Goal: Task Accomplishment & Management: Manage account settings

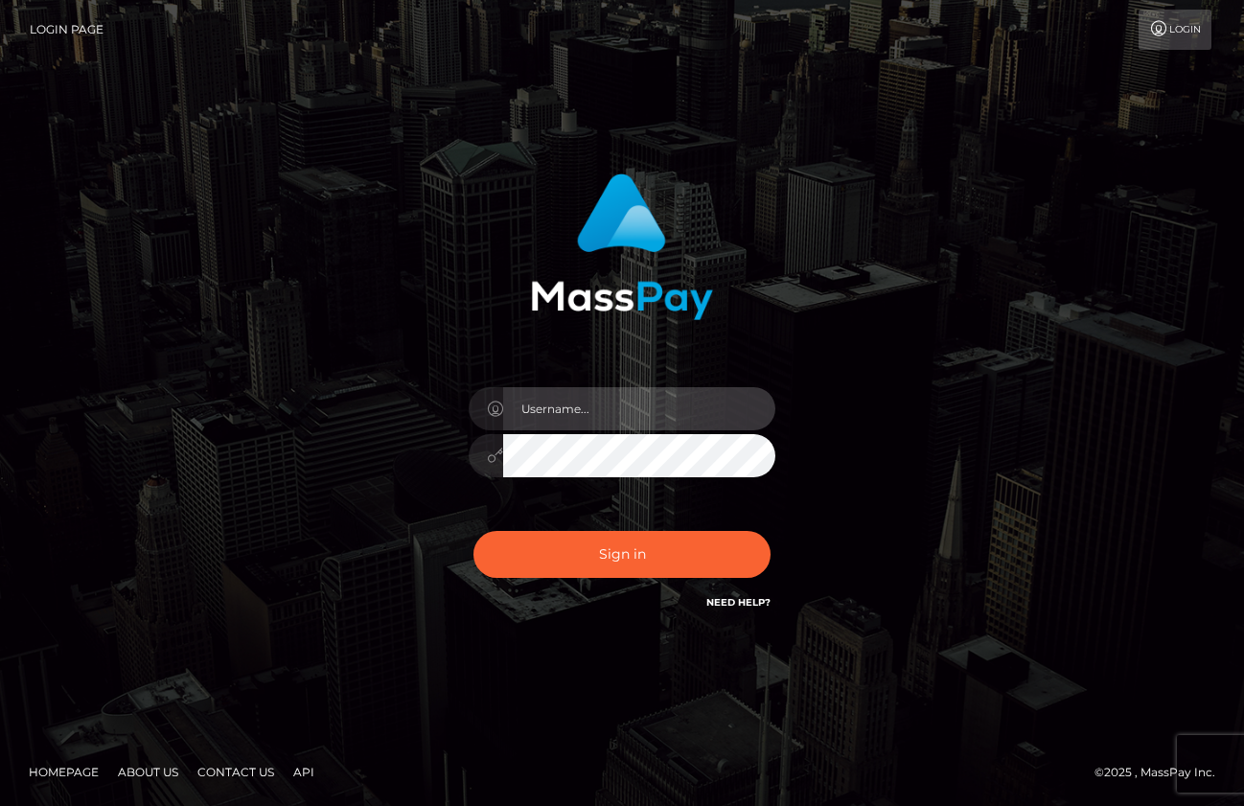
click at [575, 422] on input "text" at bounding box center [639, 408] width 272 height 43
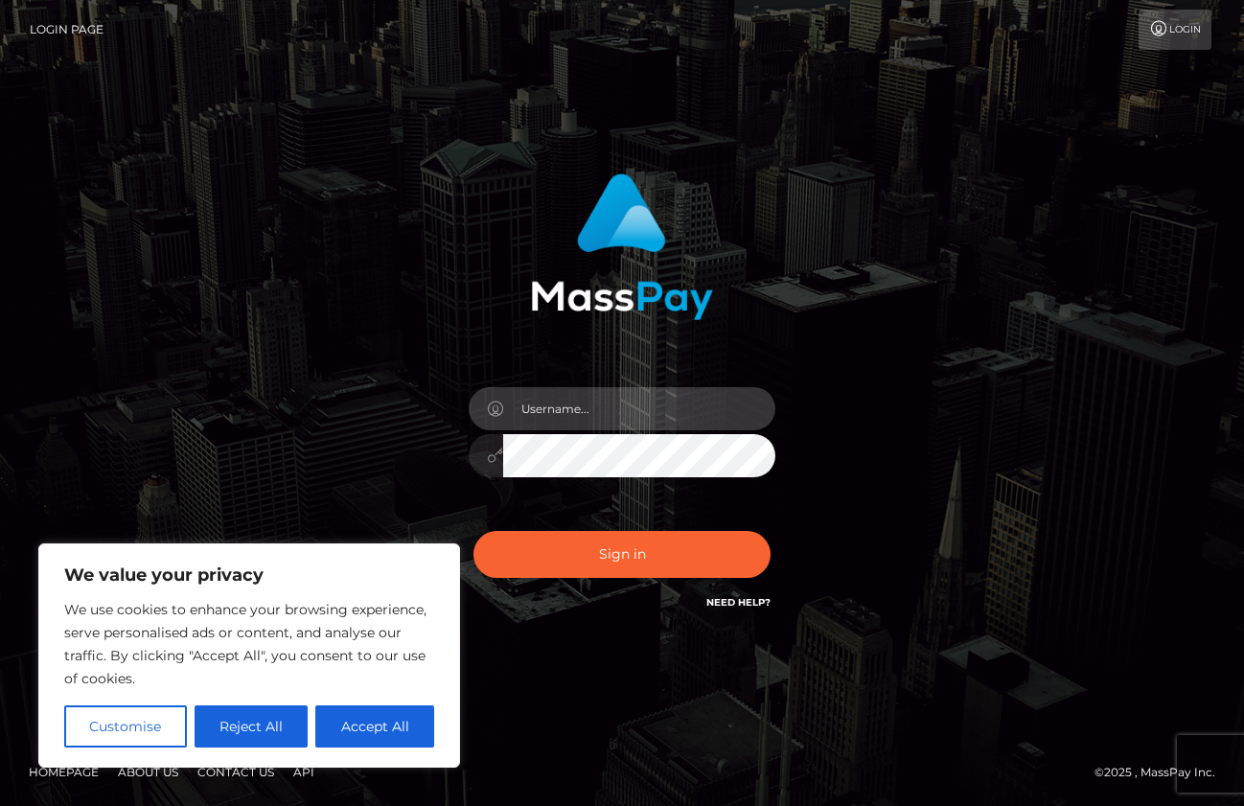
type input "peachieslyfestyle@gmail.com"
click at [674, 423] on input "text" at bounding box center [639, 408] width 272 height 43
type input "peachieslyfestyle@gmail.com"
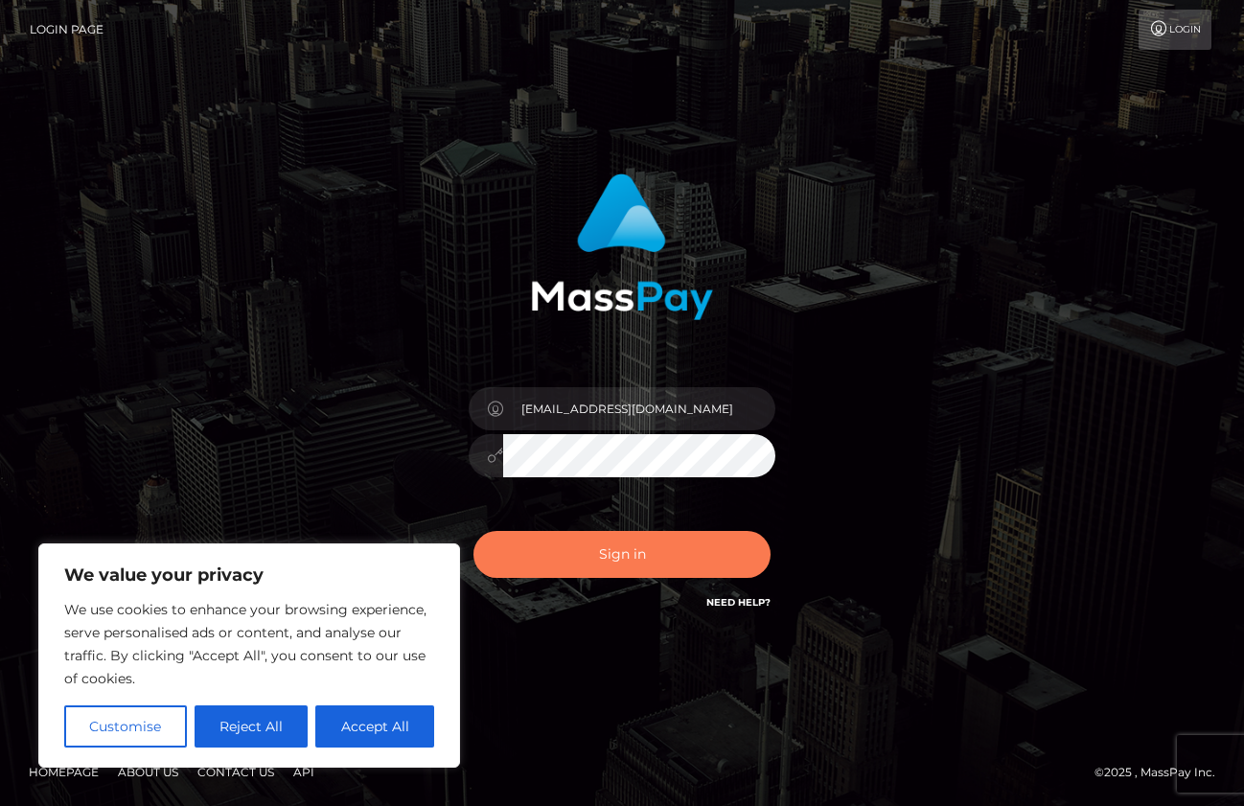
click at [645, 564] on button "Sign in" at bounding box center [622, 554] width 297 height 47
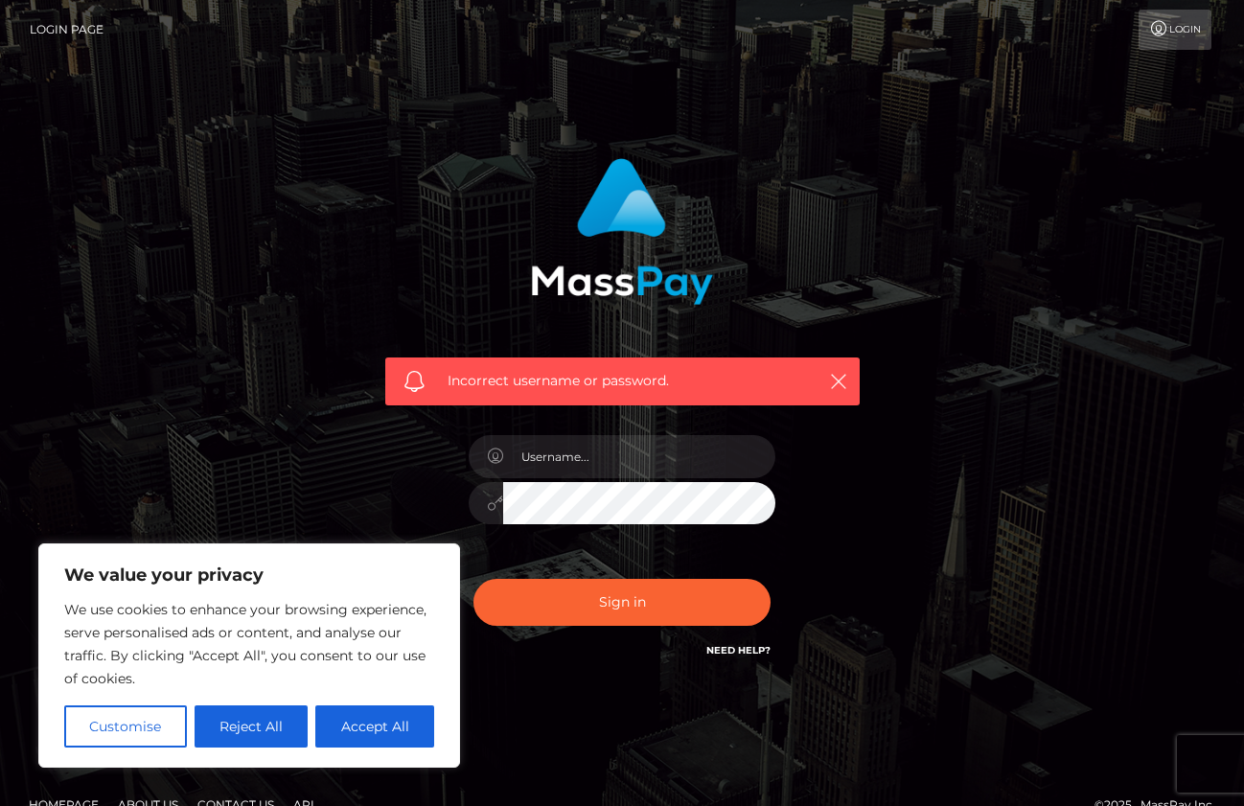
click at [823, 380] on div "Incorrect username or password." at bounding box center [622, 382] width 475 height 48
click at [840, 383] on icon "button" at bounding box center [838, 381] width 19 height 19
click at [48, 23] on link "Login Page" at bounding box center [67, 30] width 74 height 40
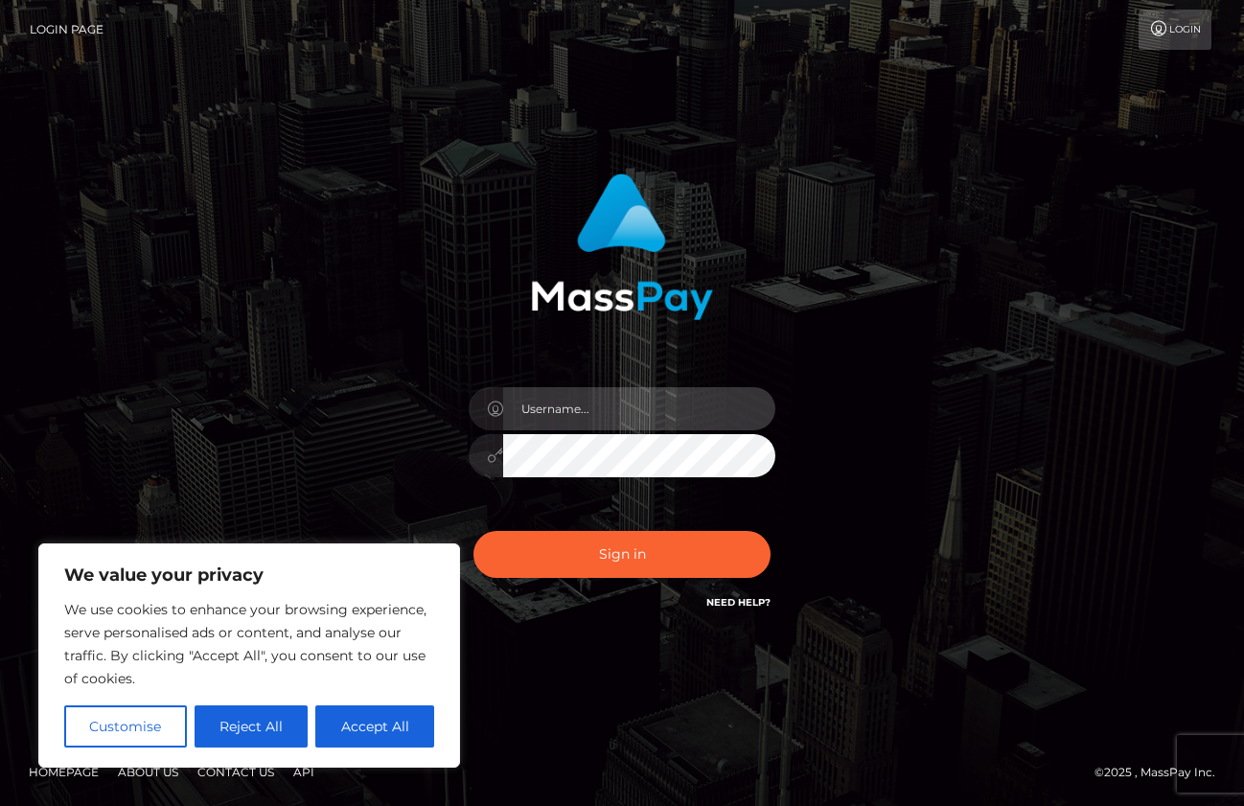
click at [631, 416] on input "text" at bounding box center [639, 408] width 272 height 43
type input "[EMAIL_ADDRESS][DOMAIN_NAME]"
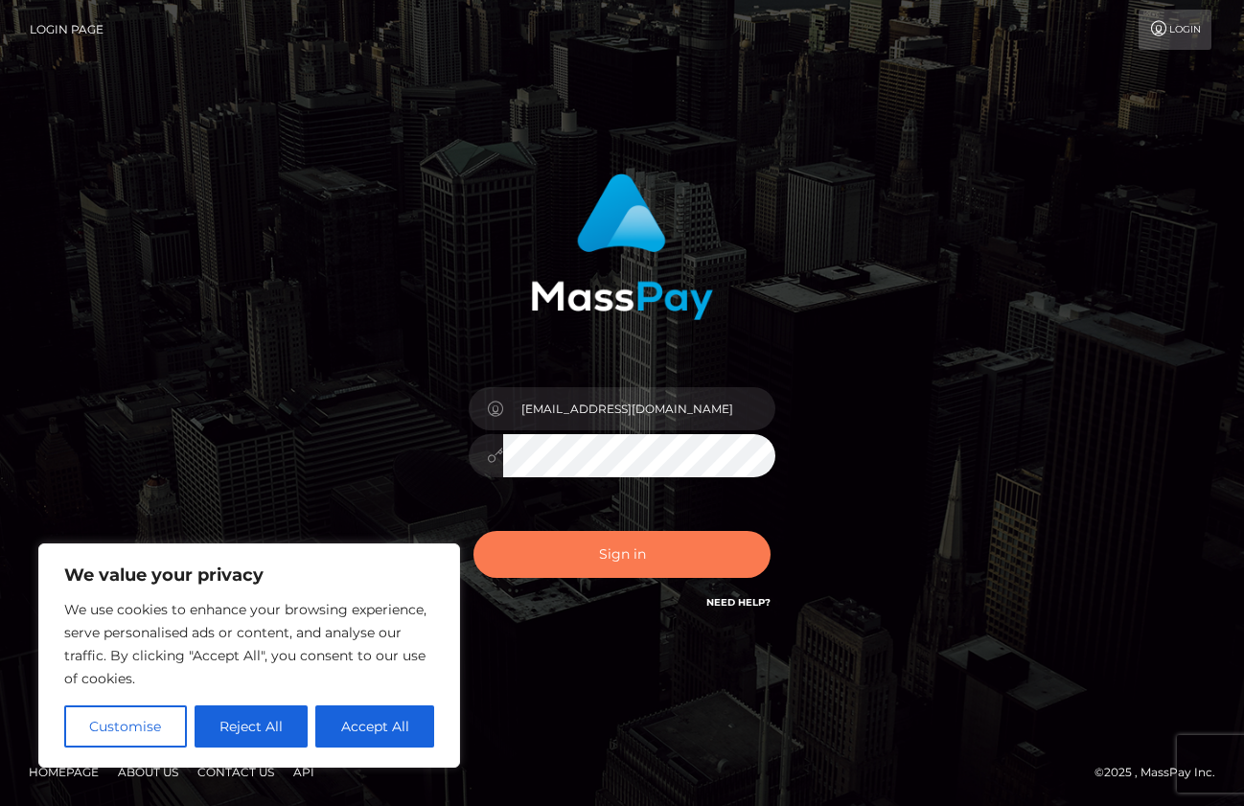
click at [600, 557] on button "Sign in" at bounding box center [622, 554] width 297 height 47
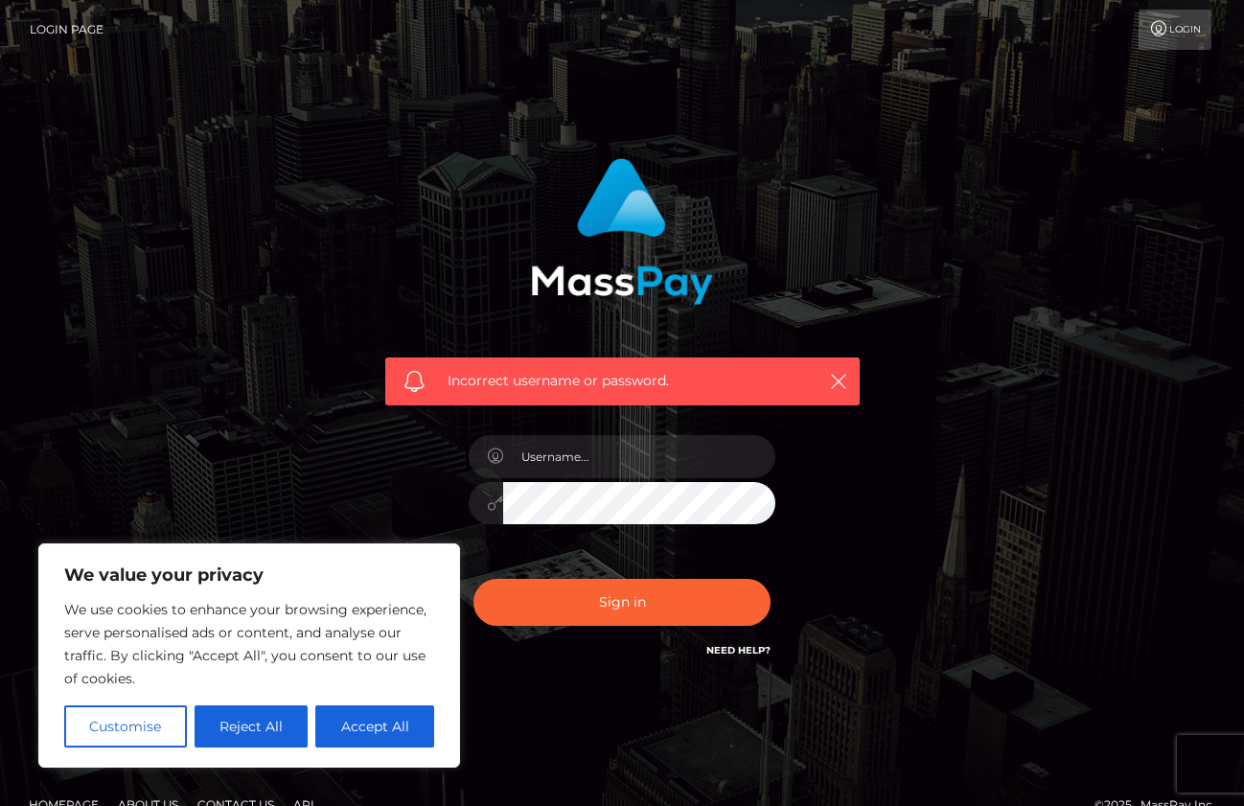
scroll to position [33, 0]
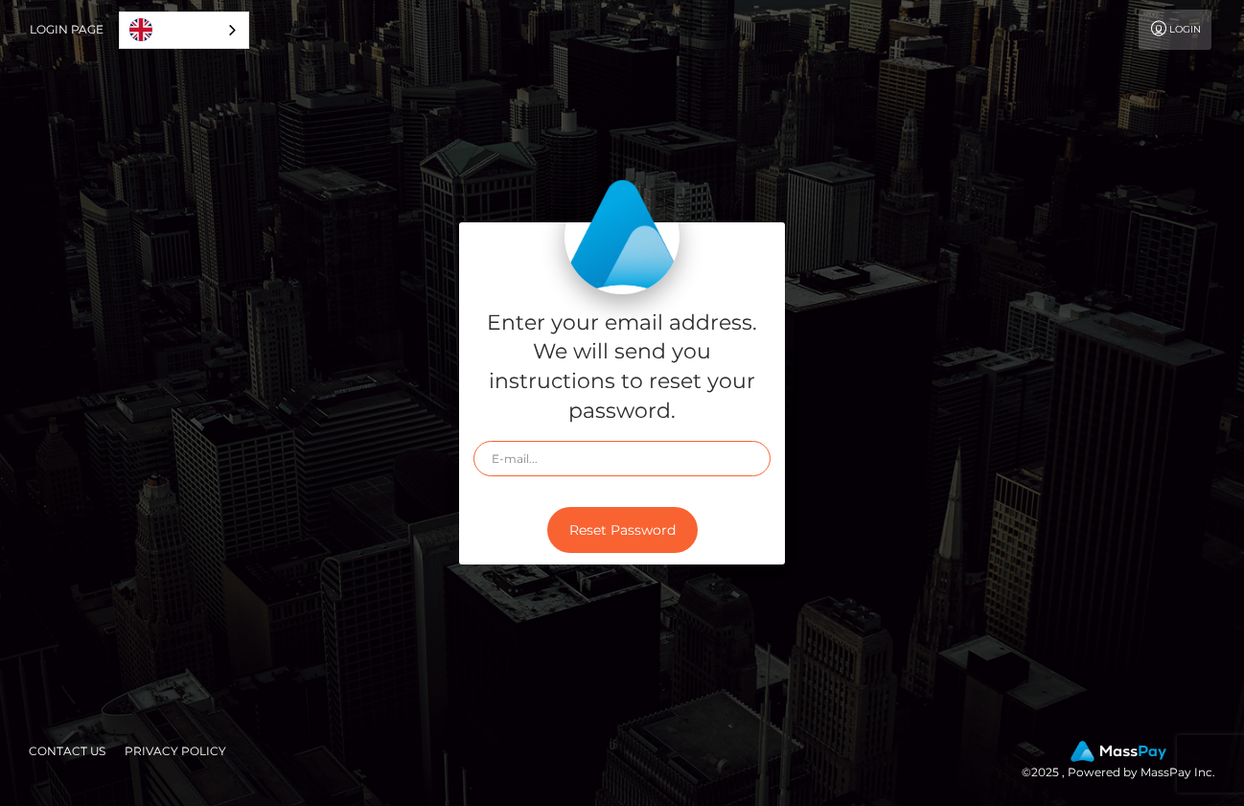
click at [684, 463] on input "text" at bounding box center [622, 458] width 297 height 35
type input "peachieslyfestyle@gmail.com"
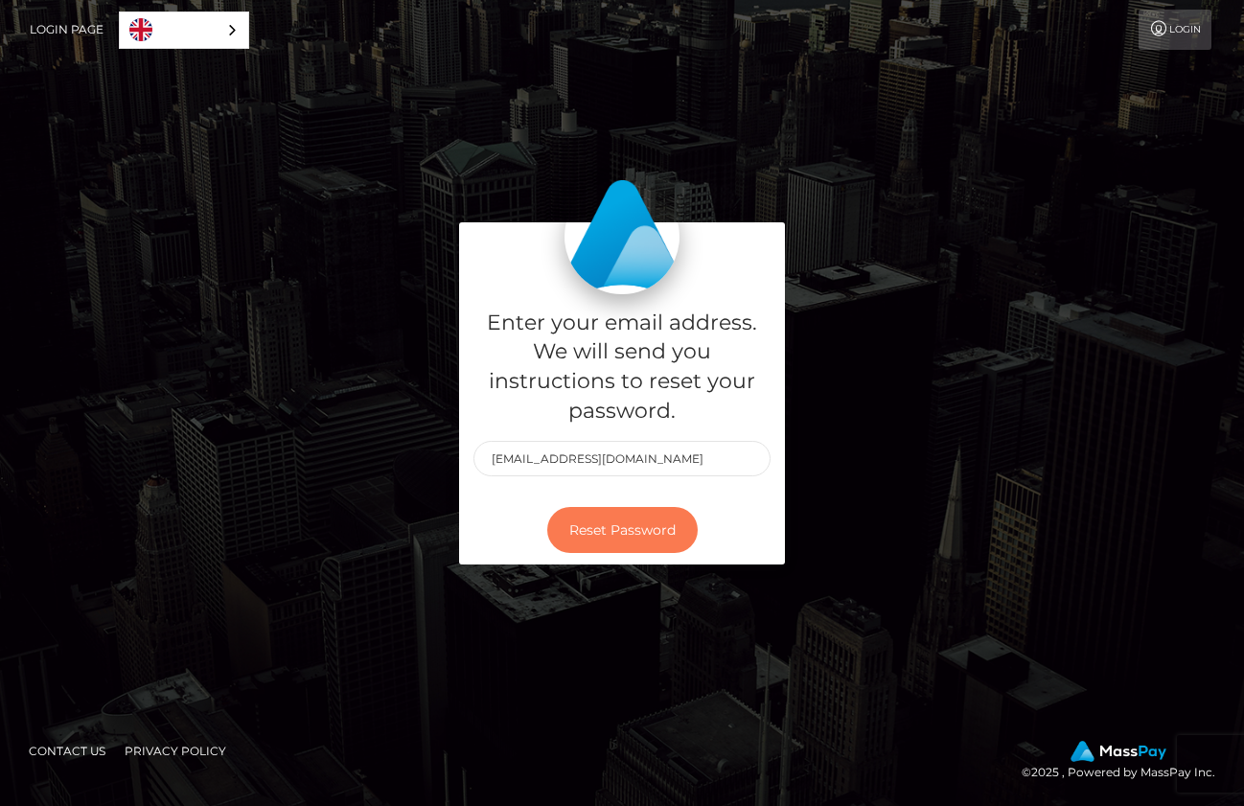
click at [661, 537] on button "Reset Password" at bounding box center [622, 530] width 151 height 47
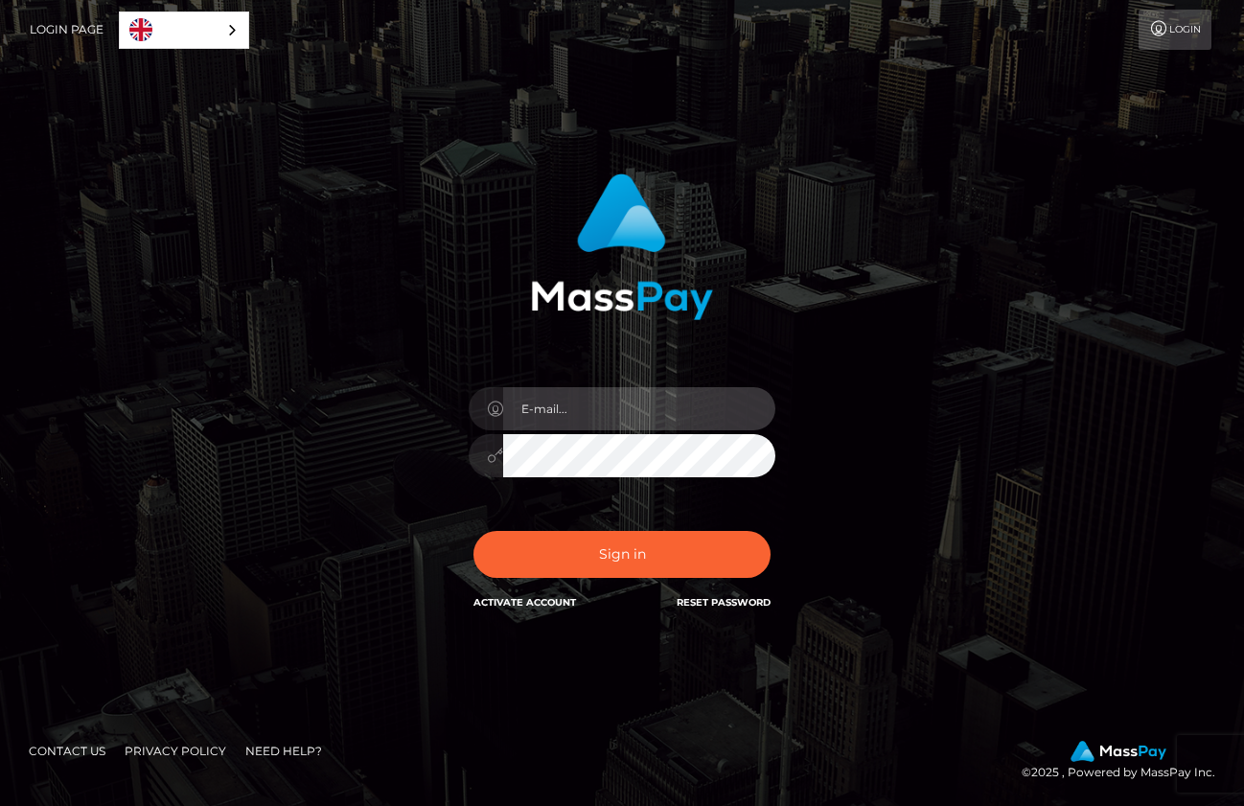
click at [627, 404] on input "email" at bounding box center [639, 408] width 272 height 43
type input "[EMAIL_ADDRESS][DOMAIN_NAME]"
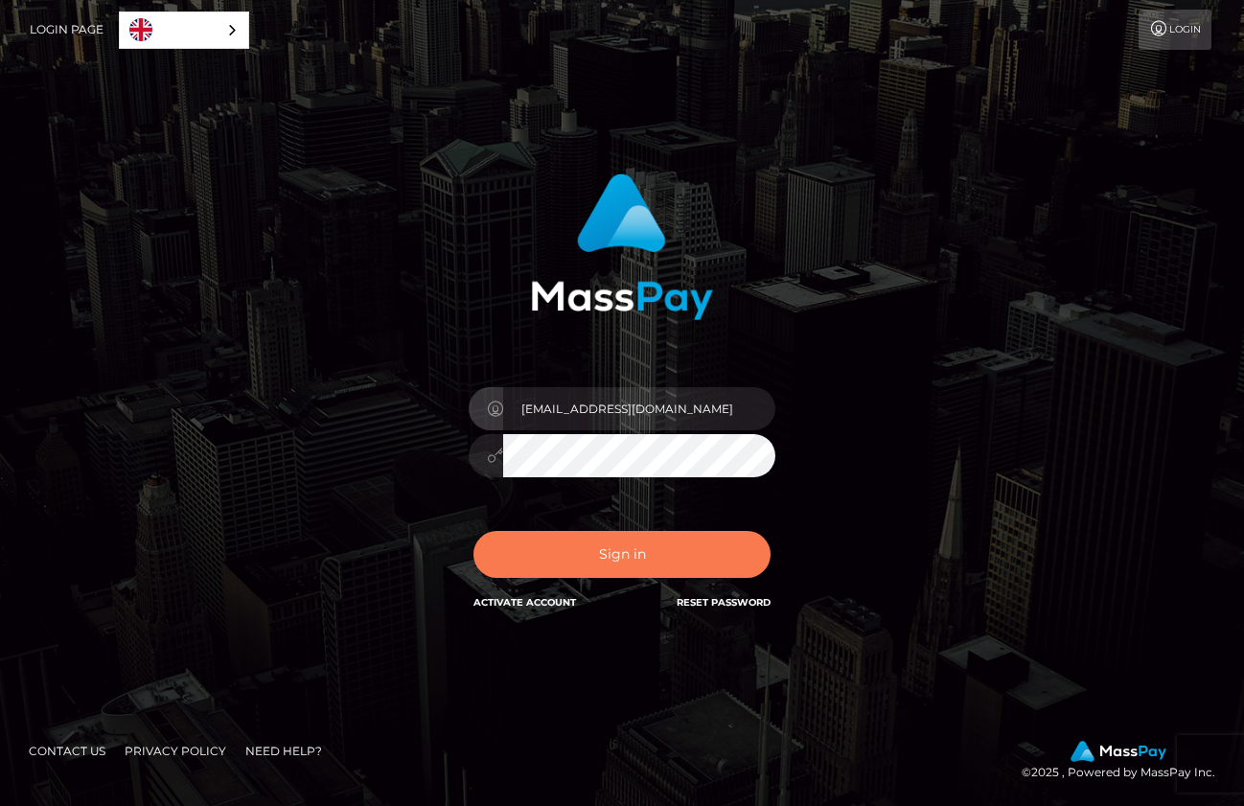
click at [635, 544] on button "Sign in" at bounding box center [622, 554] width 297 height 47
